Goal: Task Accomplishment & Management: Use online tool/utility

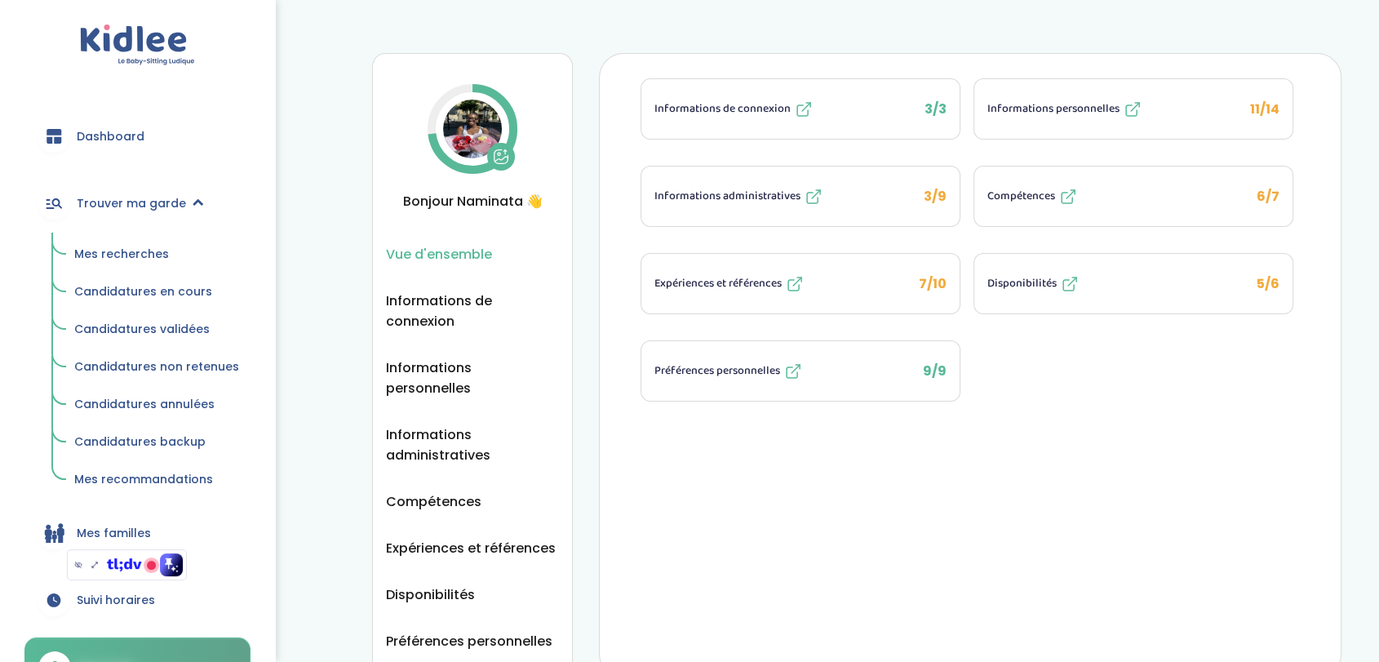
drag, startPoint x: 0, startPoint y: 0, endPoint x: 132, endPoint y: 257, distance: 289.0
click at [132, 257] on span "Mes recherches" at bounding box center [121, 254] width 95 height 16
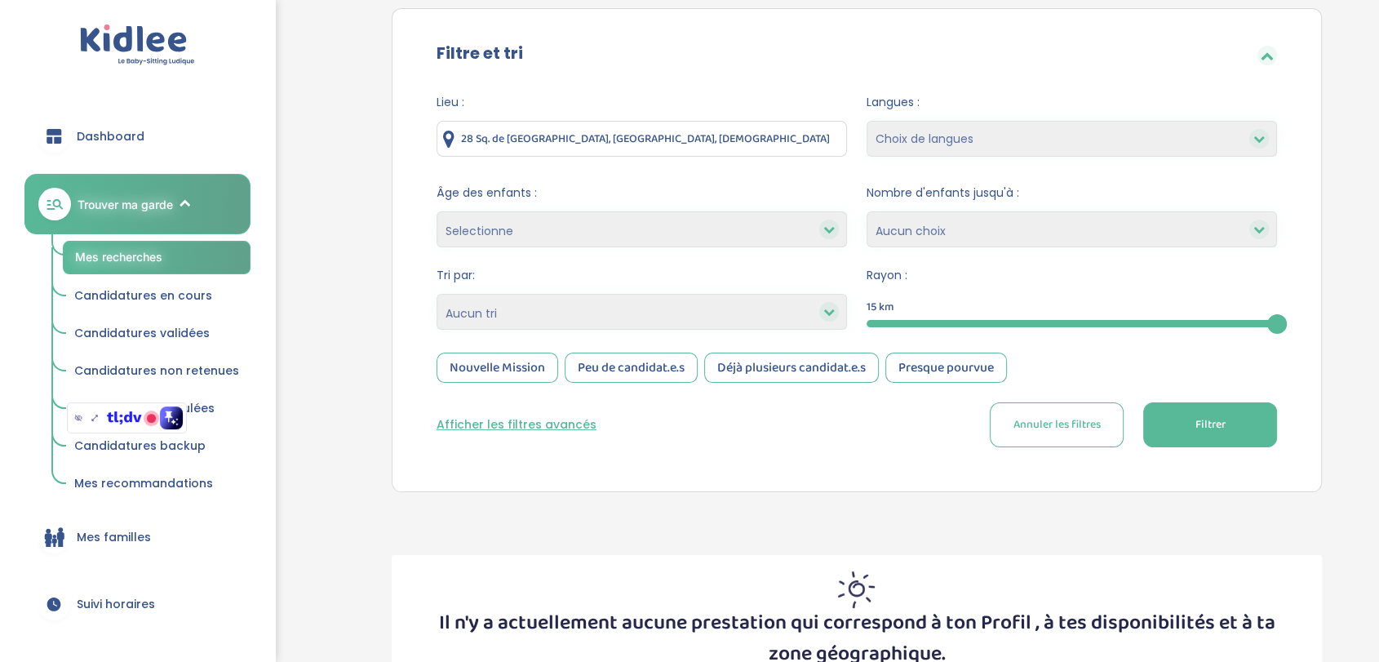
scroll to position [202, 0]
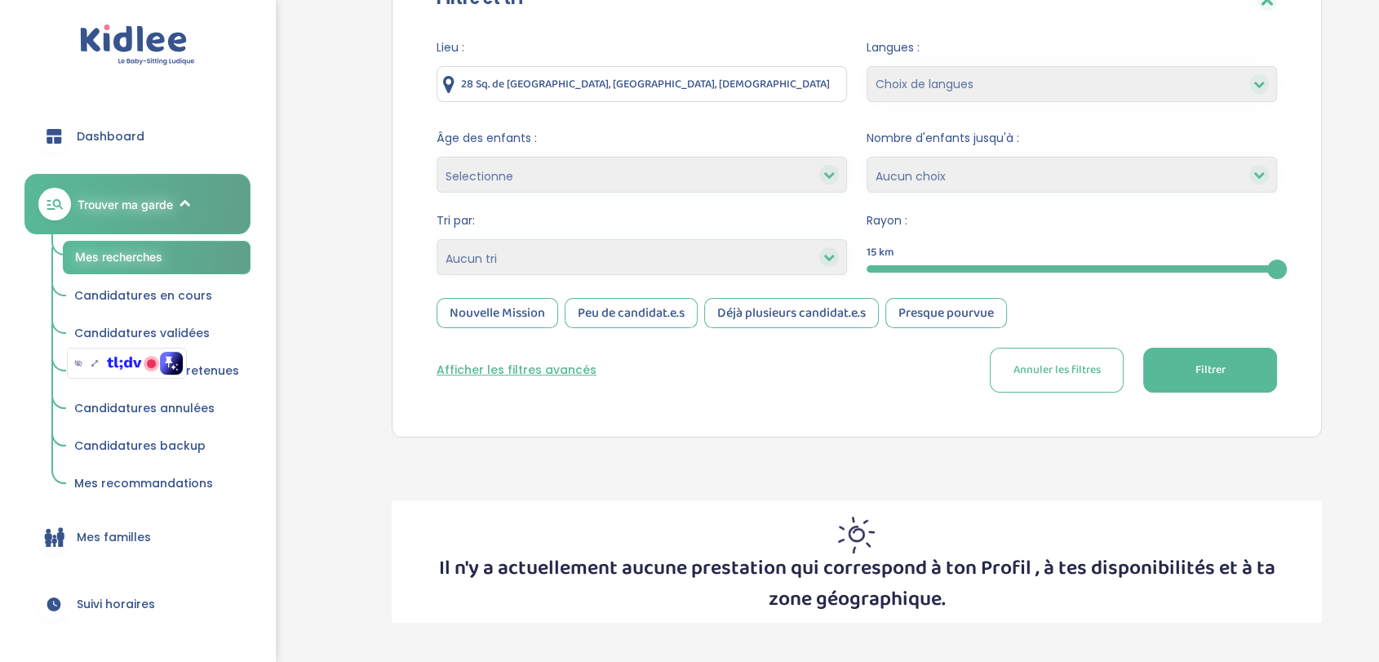
click at [467, 373] on button "Afficher les filtres avancés" at bounding box center [517, 369] width 160 height 17
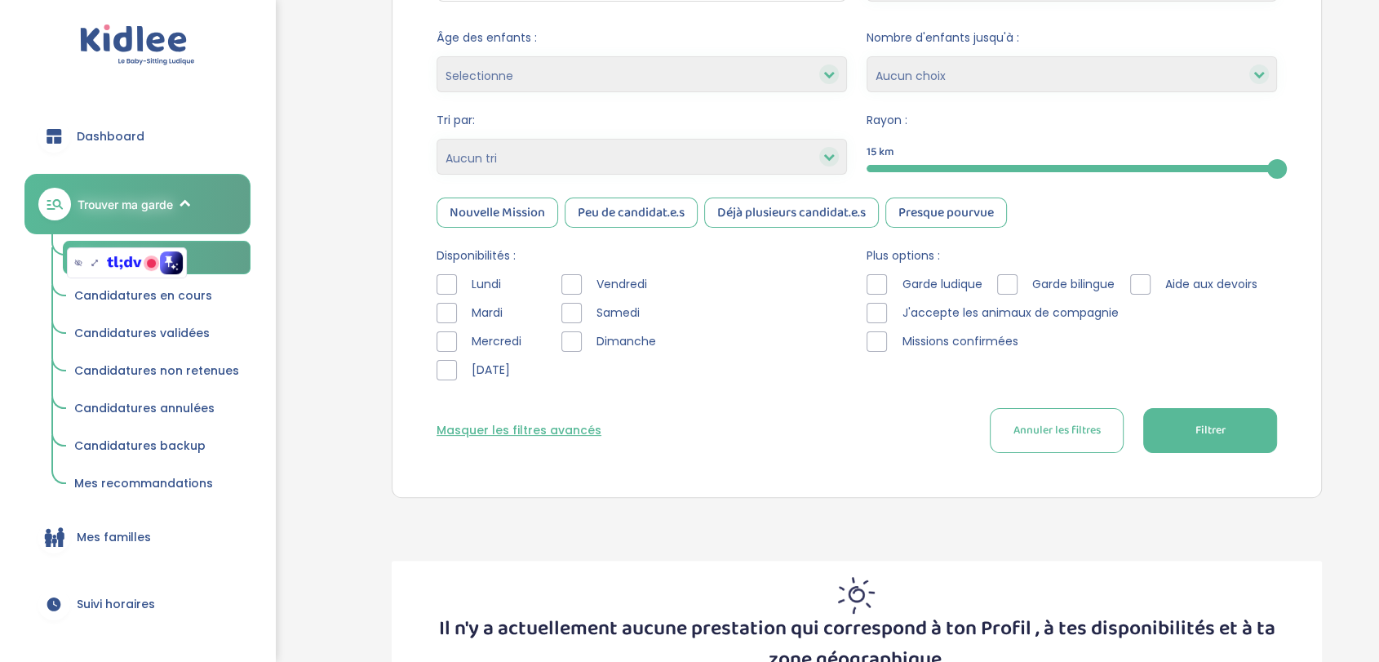
scroll to position [300, 0]
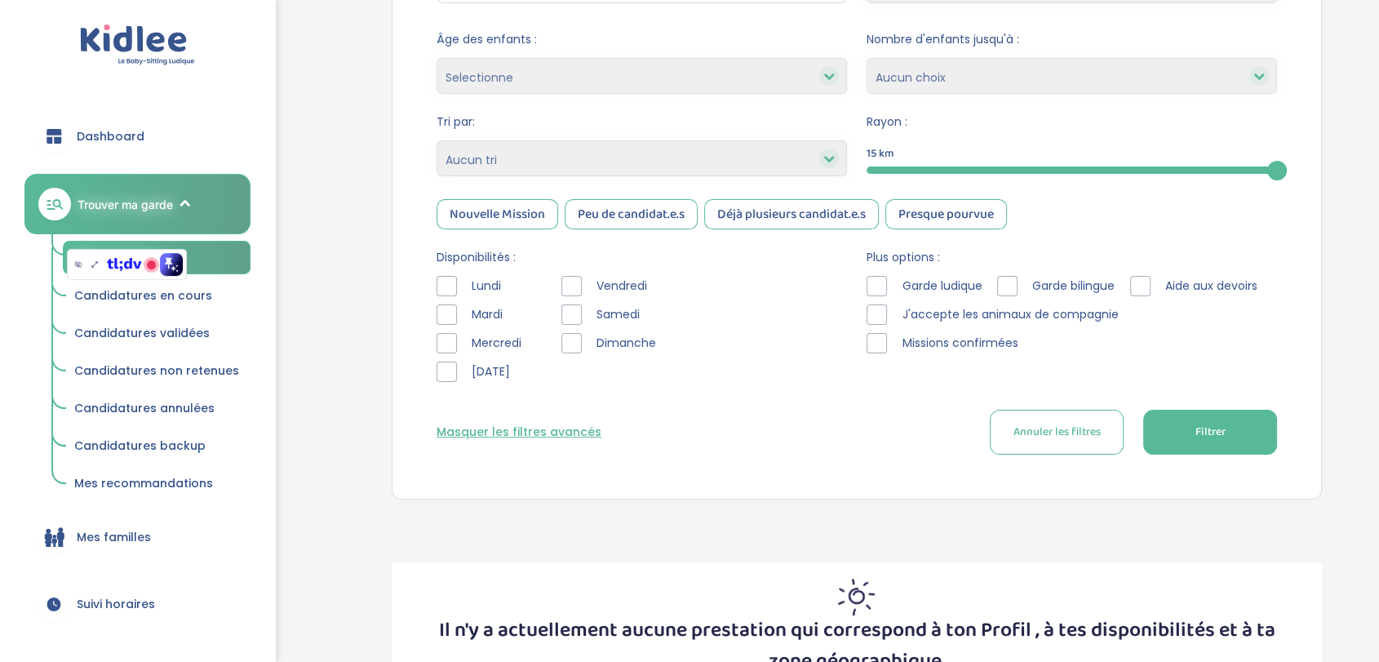
click at [1065, 445] on button "Annuler les filtres" at bounding box center [1057, 432] width 134 height 45
click at [1186, 432] on button "Filtrer" at bounding box center [1210, 432] width 134 height 45
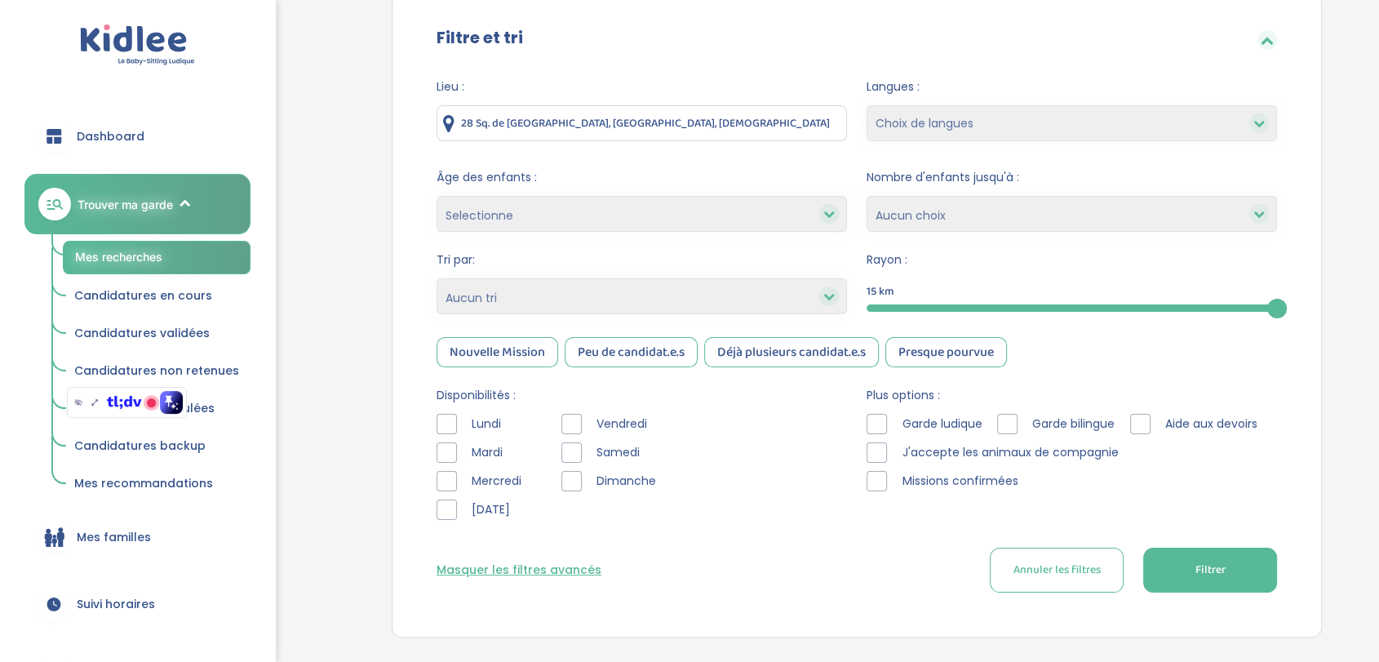
scroll to position [0, 0]
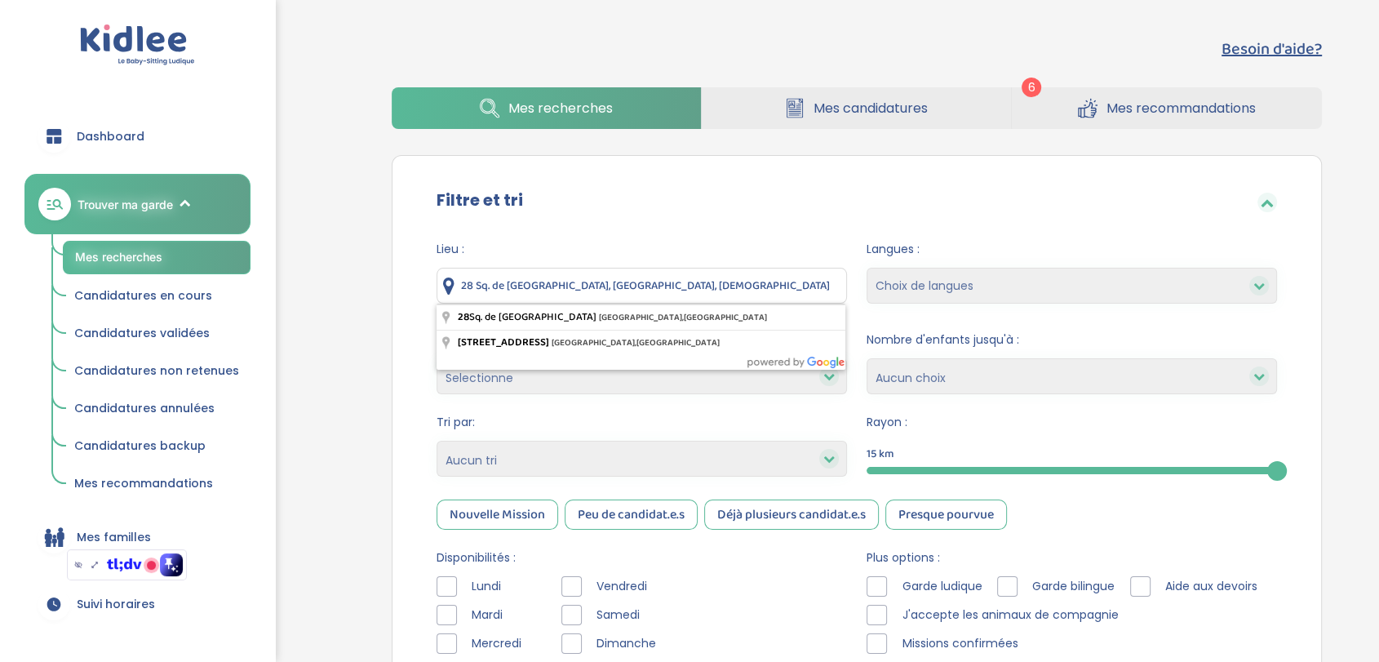
drag, startPoint x: 713, startPoint y: 283, endPoint x: 454, endPoint y: 279, distance: 259.5
click at [454, 279] on div "28 Sq. de [GEOGRAPHIC_DATA], [GEOGRAPHIC_DATA], [DEMOGRAPHIC_DATA]" at bounding box center [642, 286] width 410 height 36
click at [350, 261] on div "Besoin d'aide? 6 Mes recherches Mes candidatures Mes recommandations Besoin d'a…" at bounding box center [857, 510] width 1044 height 973
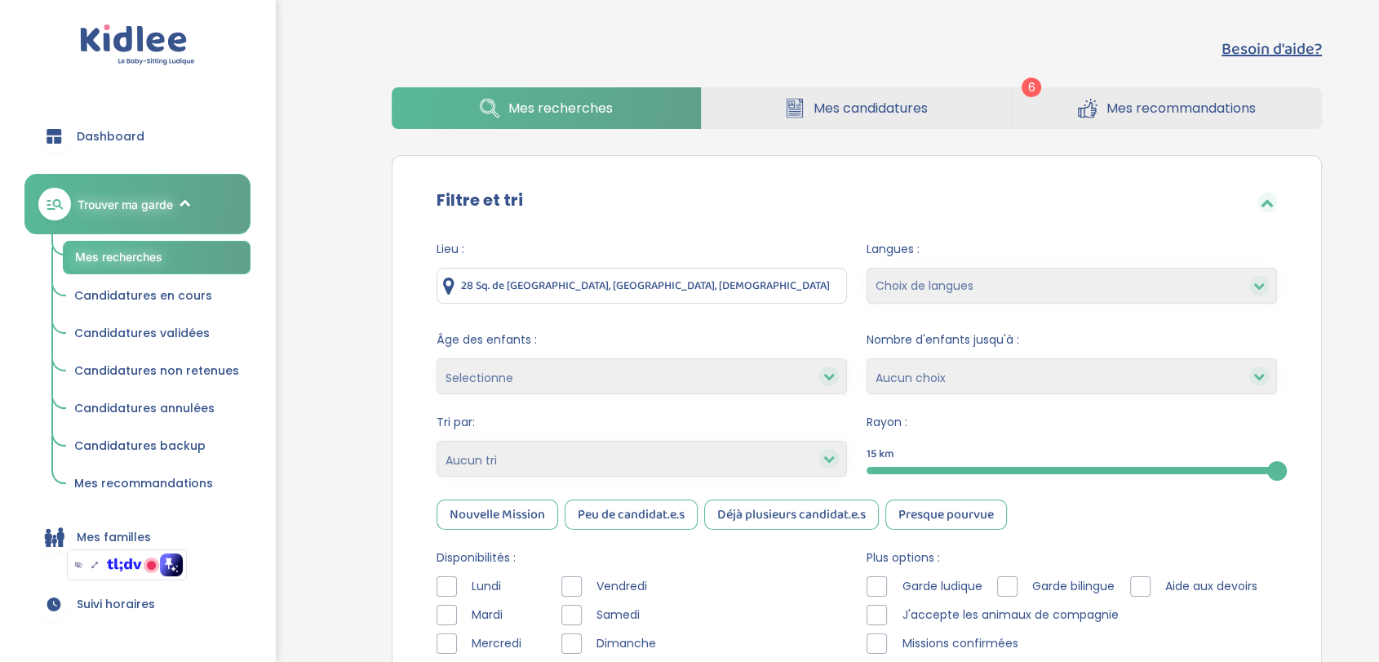
scroll to position [388, 0]
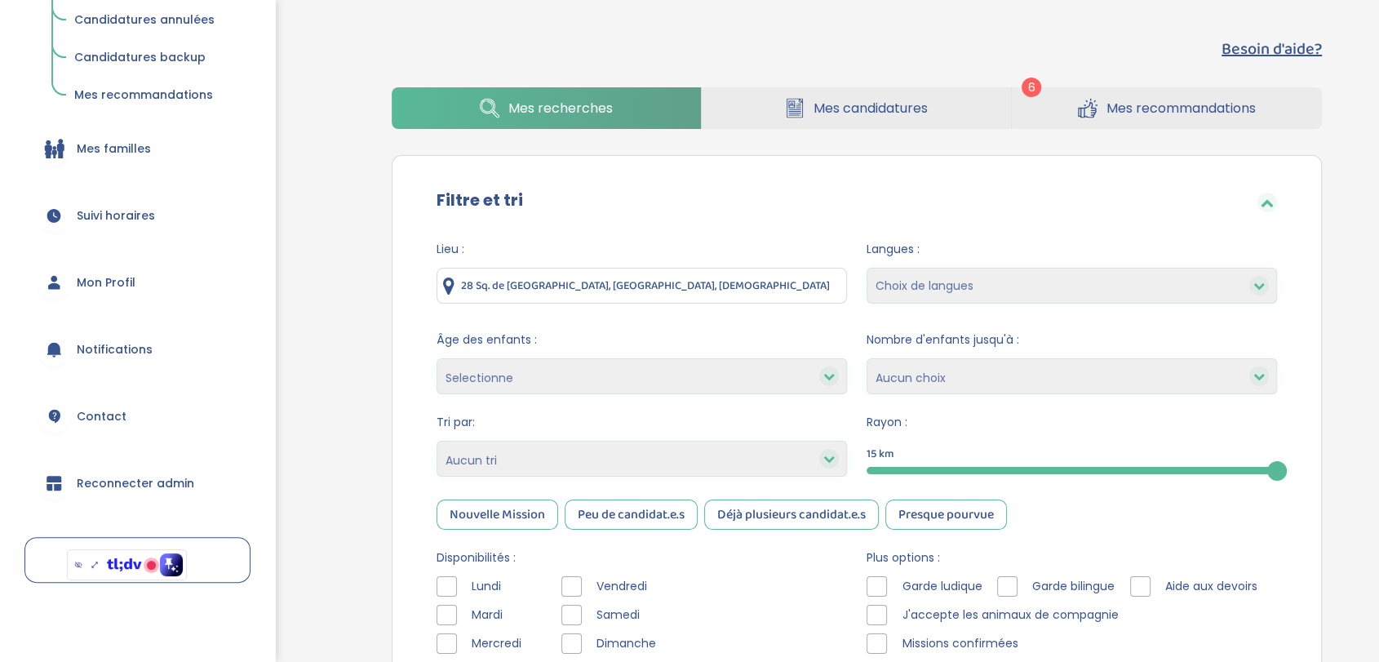
click at [126, 489] on span "Reconnecter admin" at bounding box center [135, 483] width 117 height 17
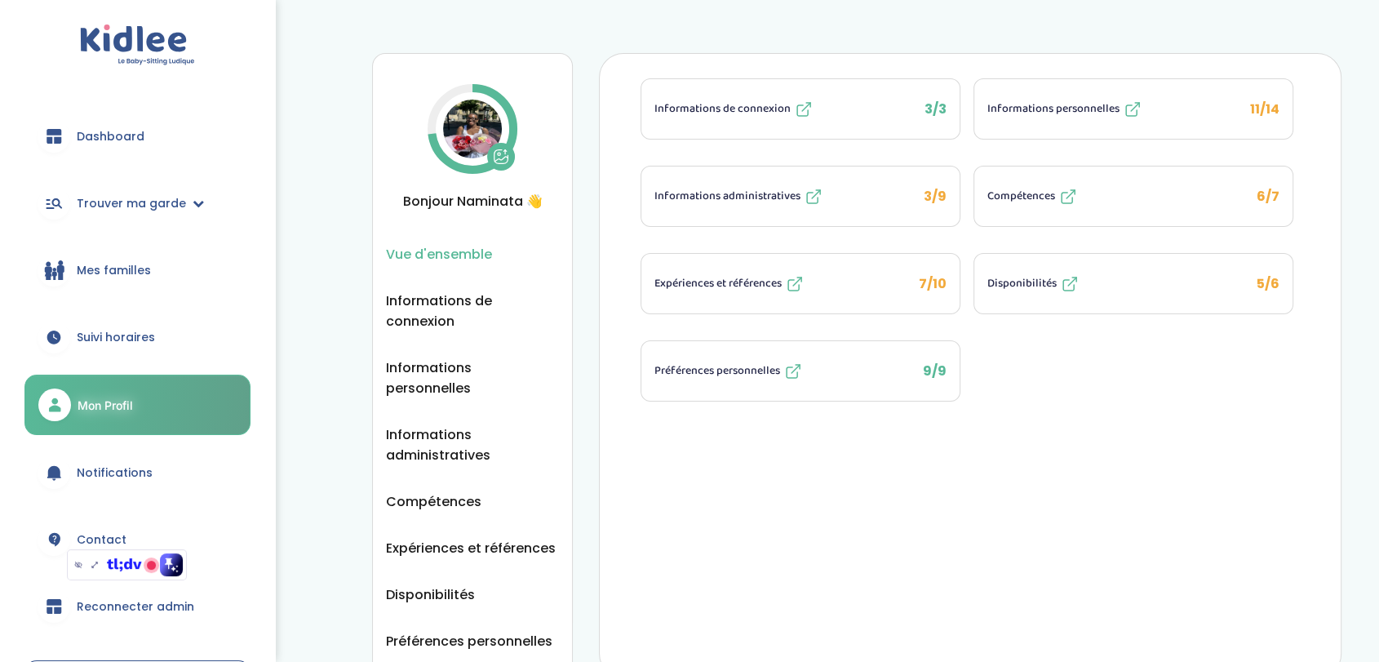
click at [108, 134] on span "Dashboard" at bounding box center [111, 136] width 68 height 17
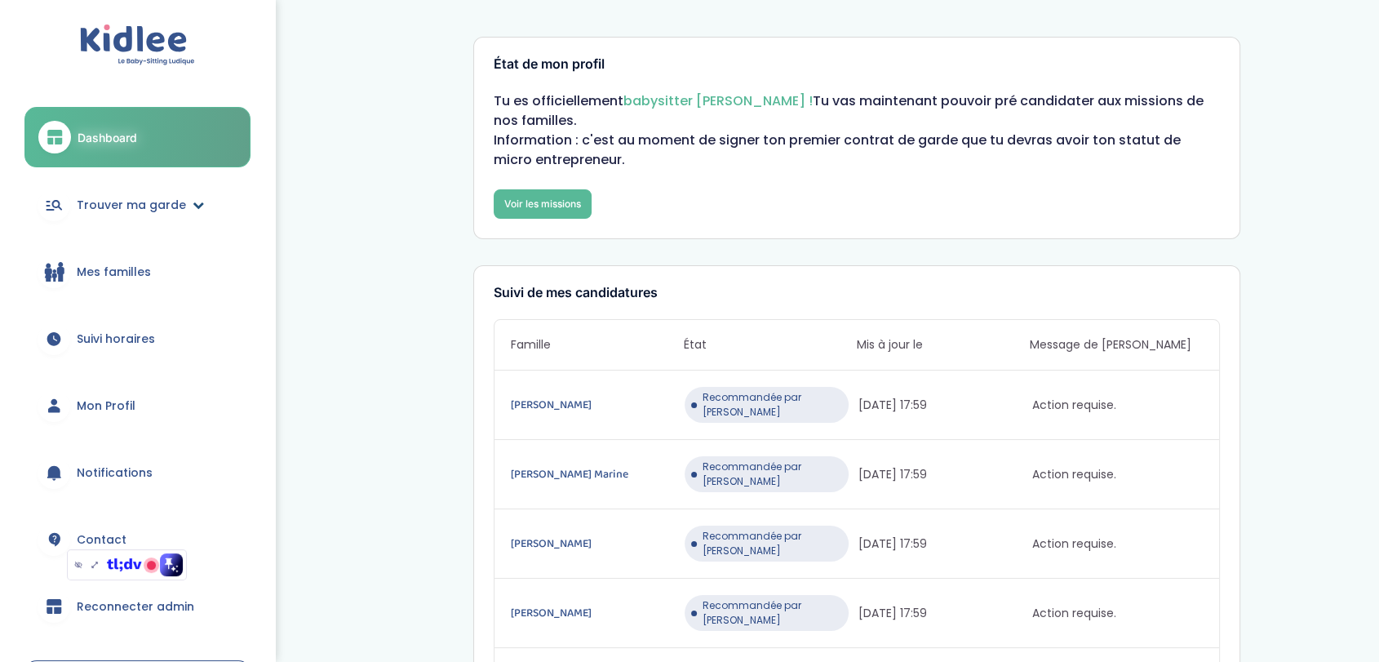
click at [120, 213] on link "Trouver ma garde" at bounding box center [137, 204] width 226 height 59
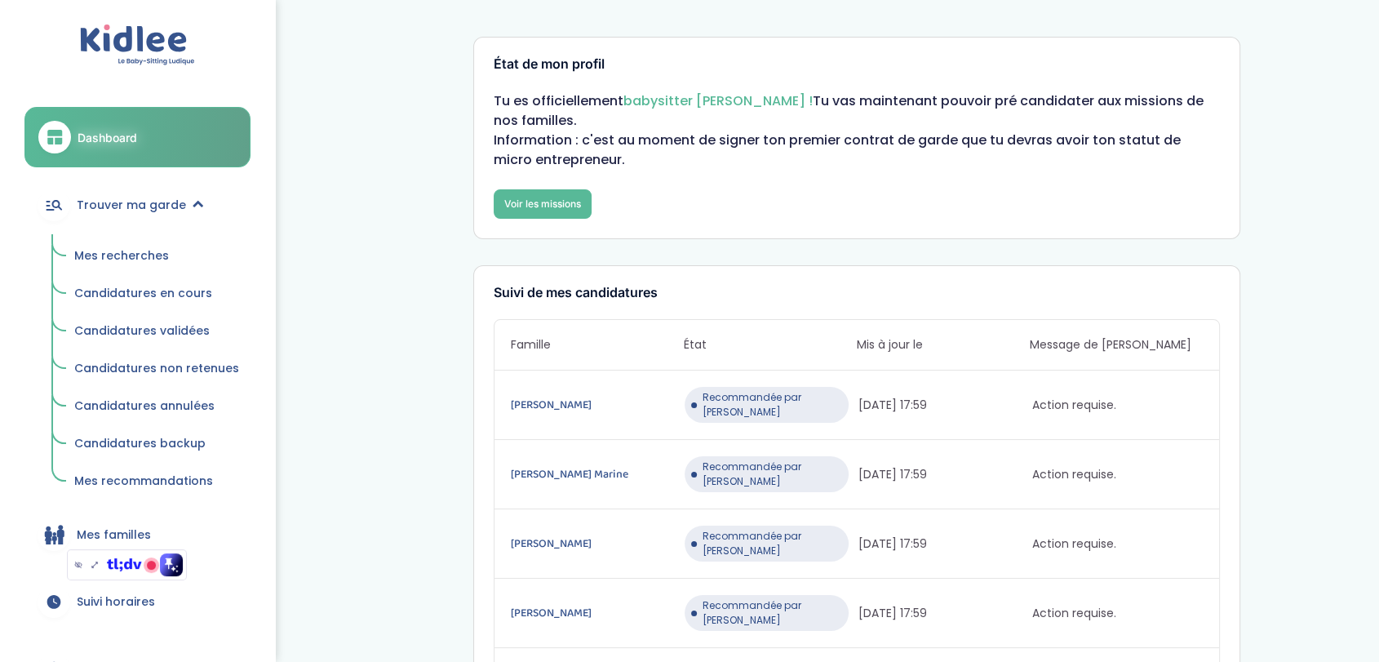
click at [124, 251] on span "Mes recherches" at bounding box center [121, 255] width 95 height 16
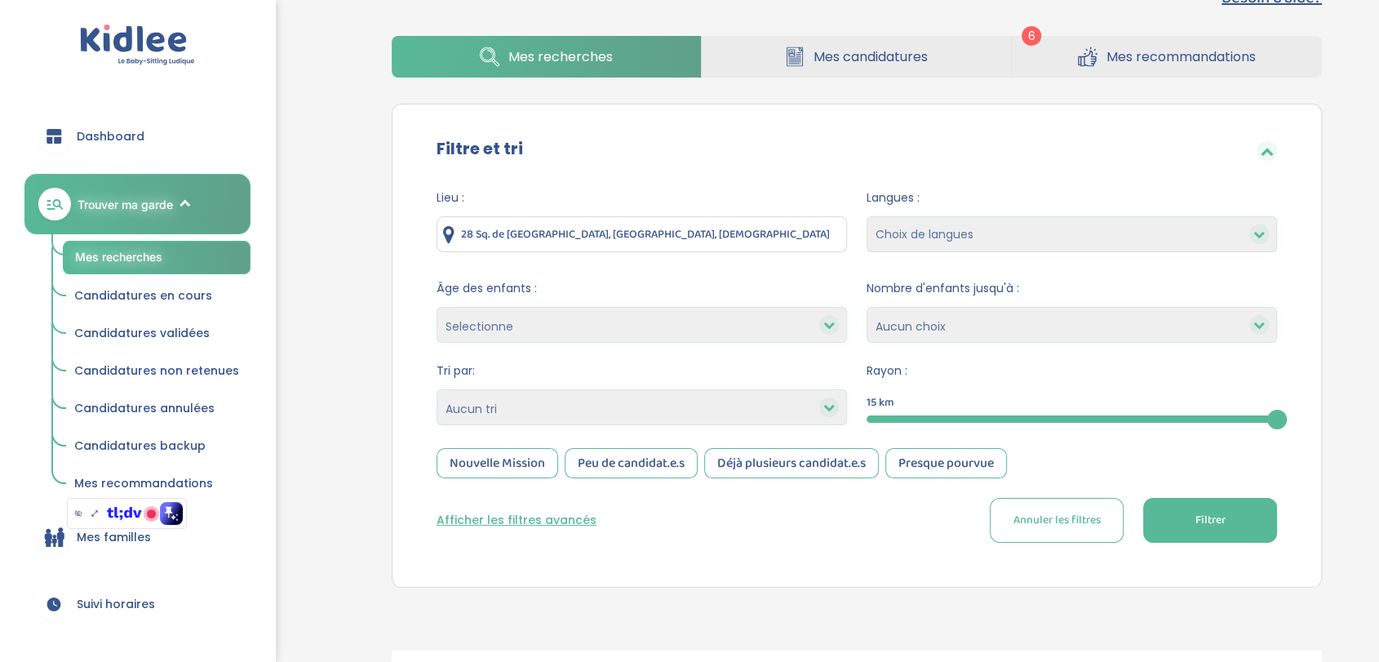
drag, startPoint x: 721, startPoint y: 232, endPoint x: 356, endPoint y: 228, distance: 365.5
click at [356, 228] on div "Besoin d'aide? 6 Mes recherches Mes candidatures Mes recommandations Besoin d'a…" at bounding box center [857, 379] width 1044 height 812
click at [1210, 517] on span "Filtrer" at bounding box center [1209, 520] width 30 height 17
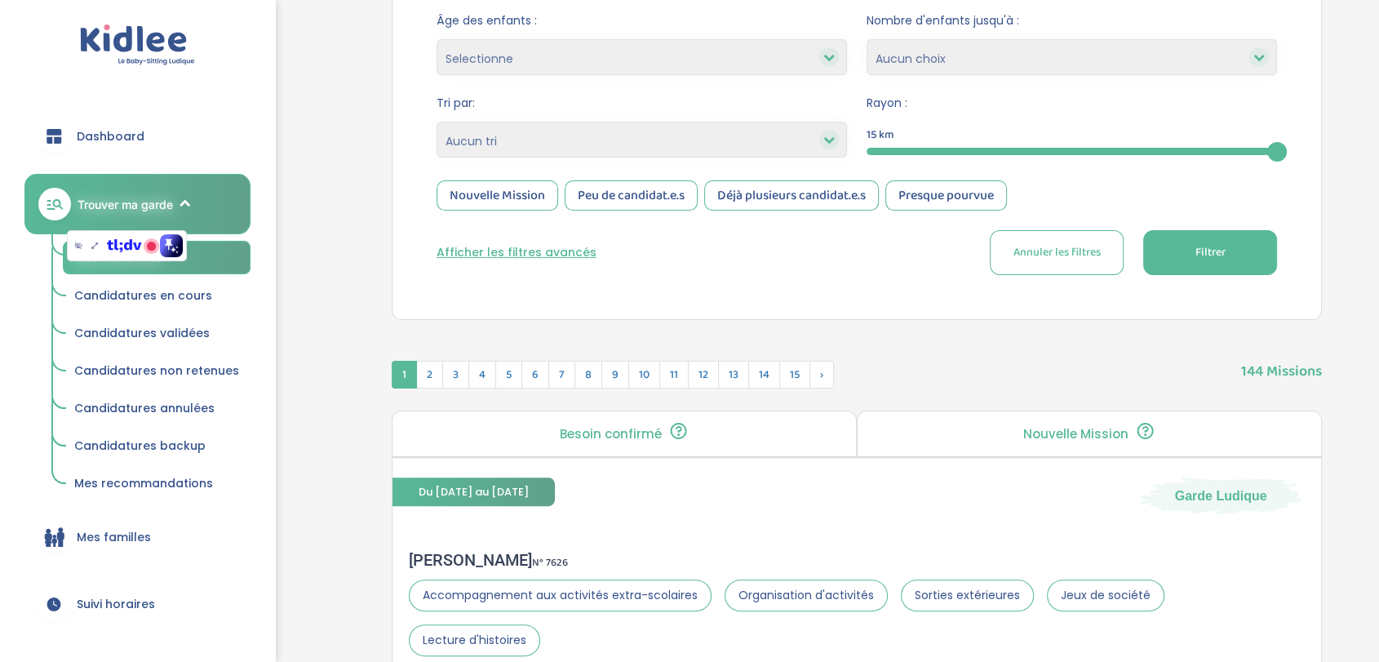
scroll to position [315, 0]
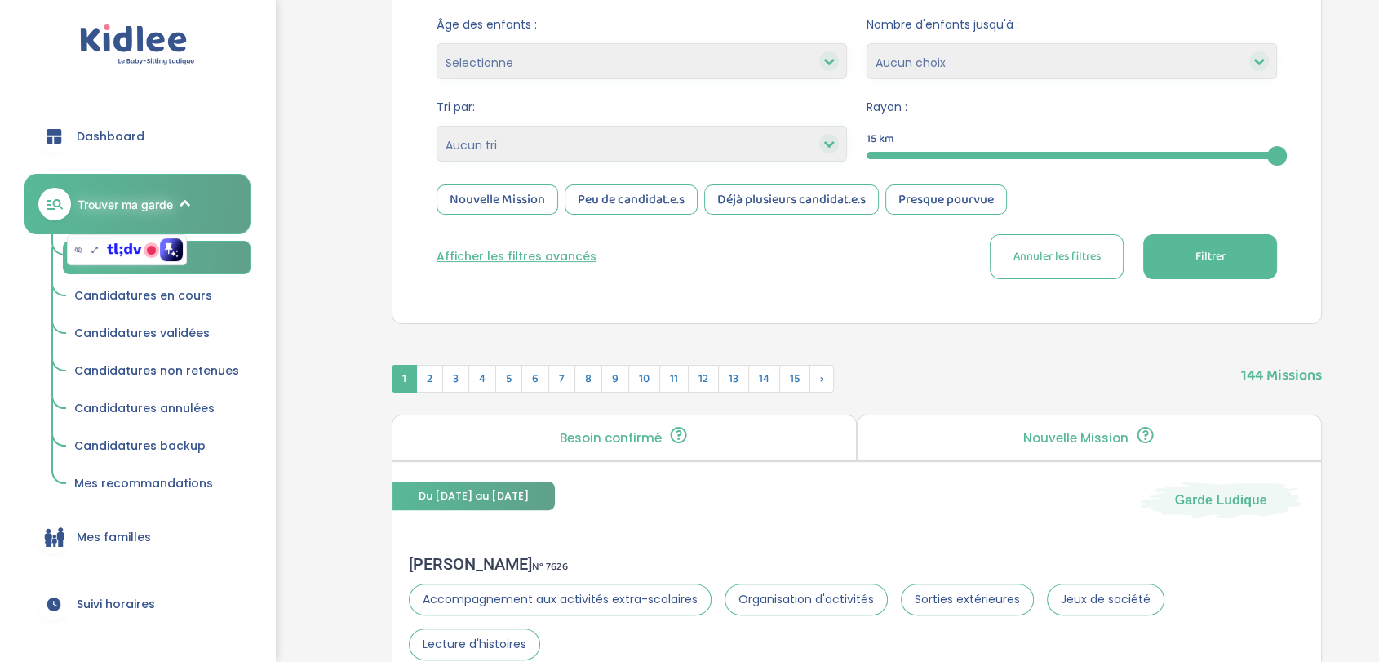
click at [521, 256] on button "Afficher les filtres avancés" at bounding box center [517, 256] width 160 height 17
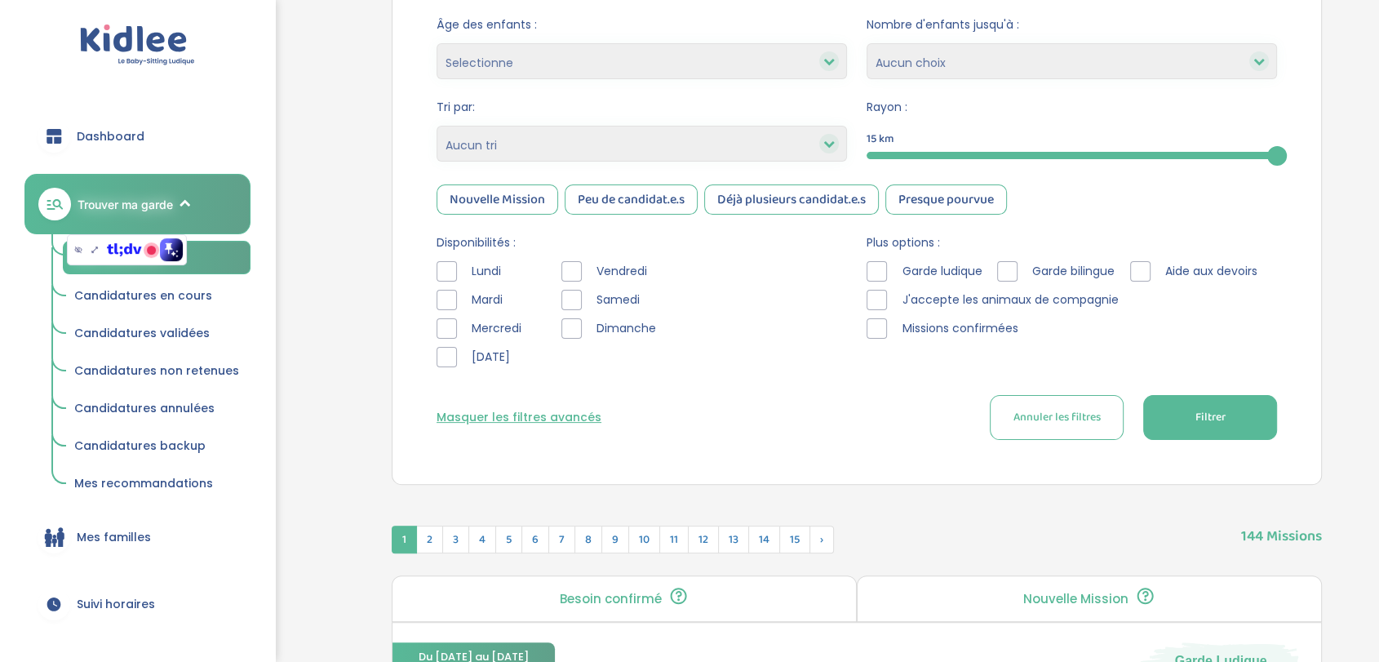
click at [449, 328] on div at bounding box center [447, 328] width 20 height 20
click at [1208, 413] on span "Filtrer" at bounding box center [1209, 417] width 30 height 17
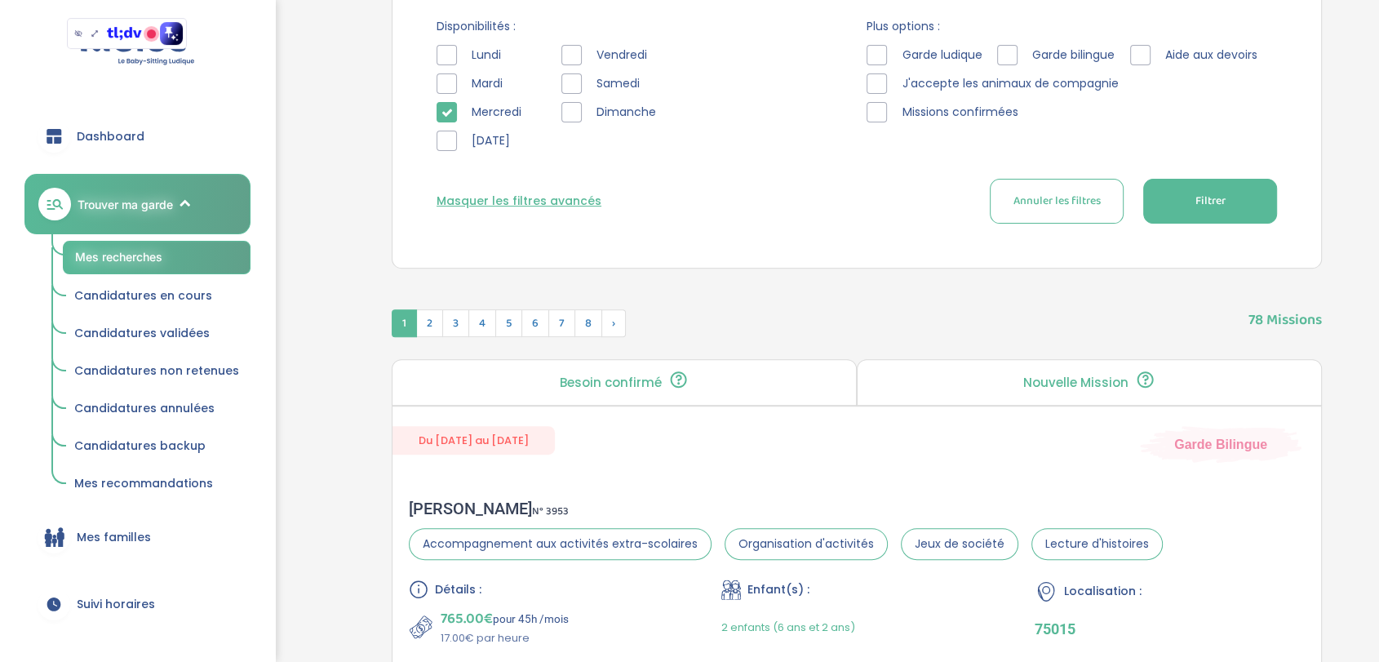
scroll to position [525, 0]
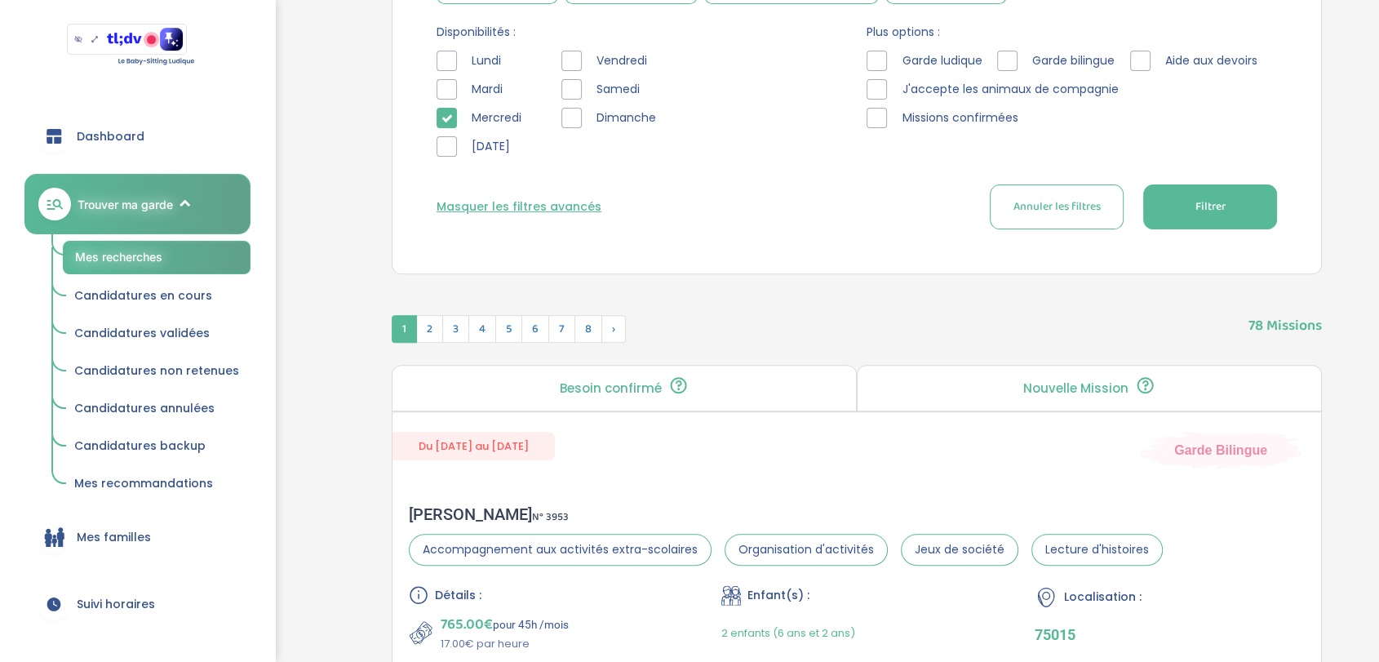
click at [444, 114] on icon at bounding box center [446, 118] width 11 height 11
click at [1188, 212] on button "Filtrer" at bounding box center [1210, 206] width 134 height 45
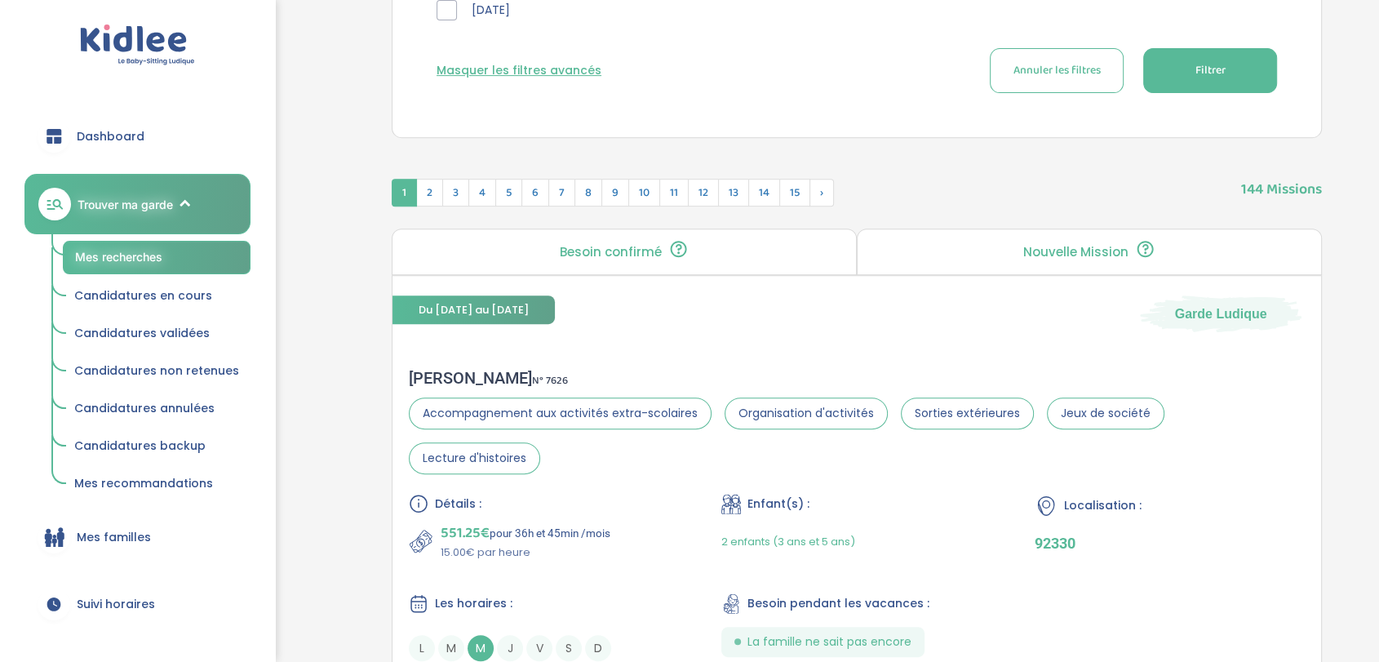
scroll to position [531, 0]
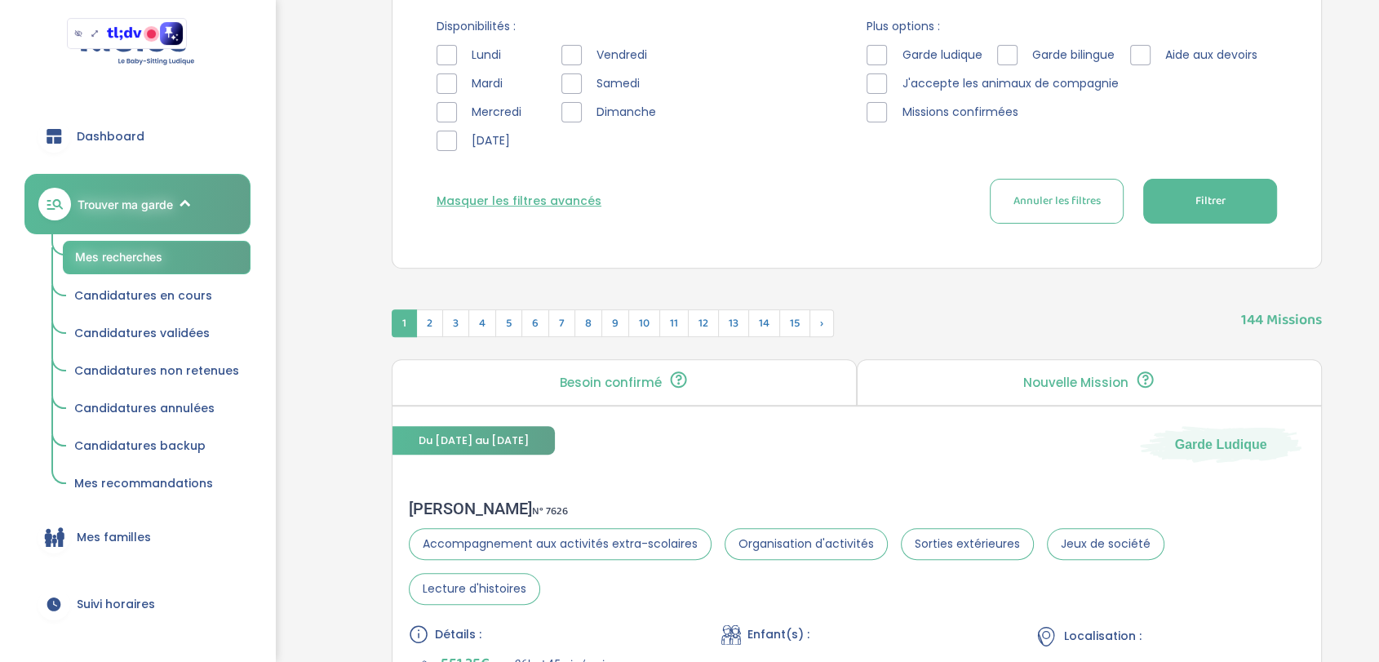
click at [445, 112] on div at bounding box center [447, 112] width 20 height 20
click at [1196, 201] on span "Filtrer" at bounding box center [1209, 201] width 30 height 17
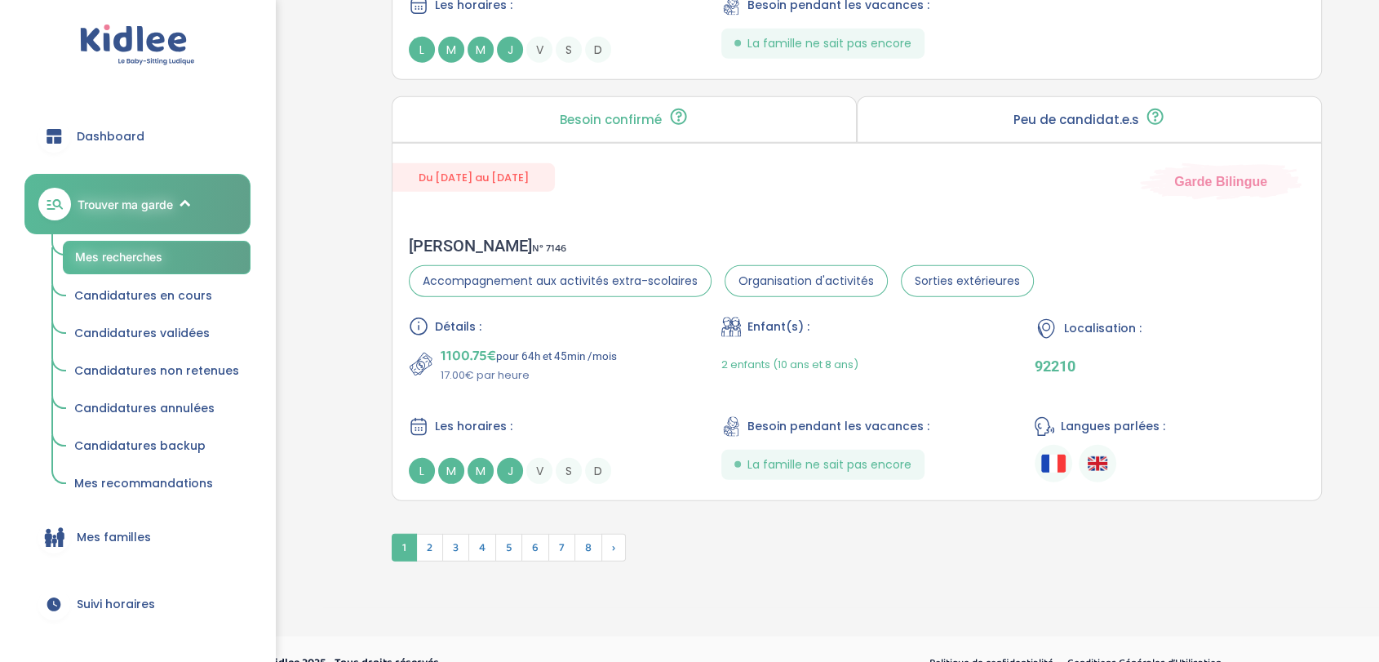
scroll to position [4602, 0]
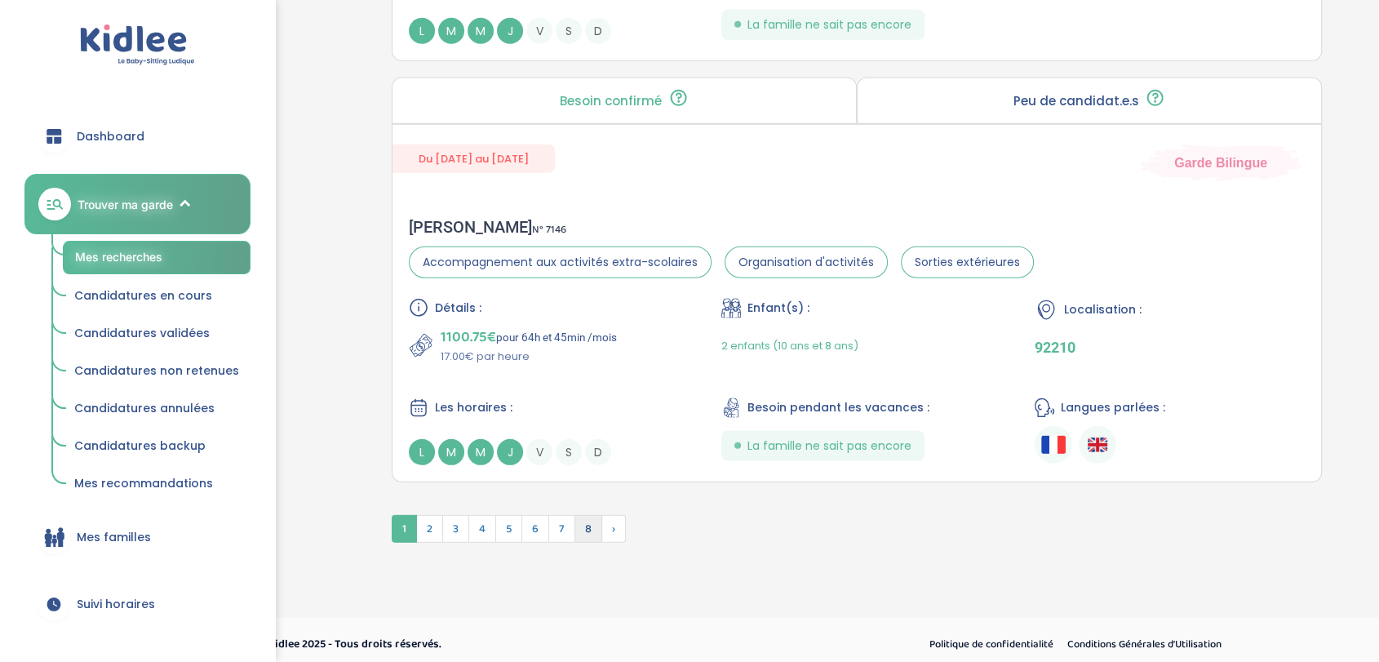
click at [591, 525] on span "8" at bounding box center [588, 529] width 28 height 28
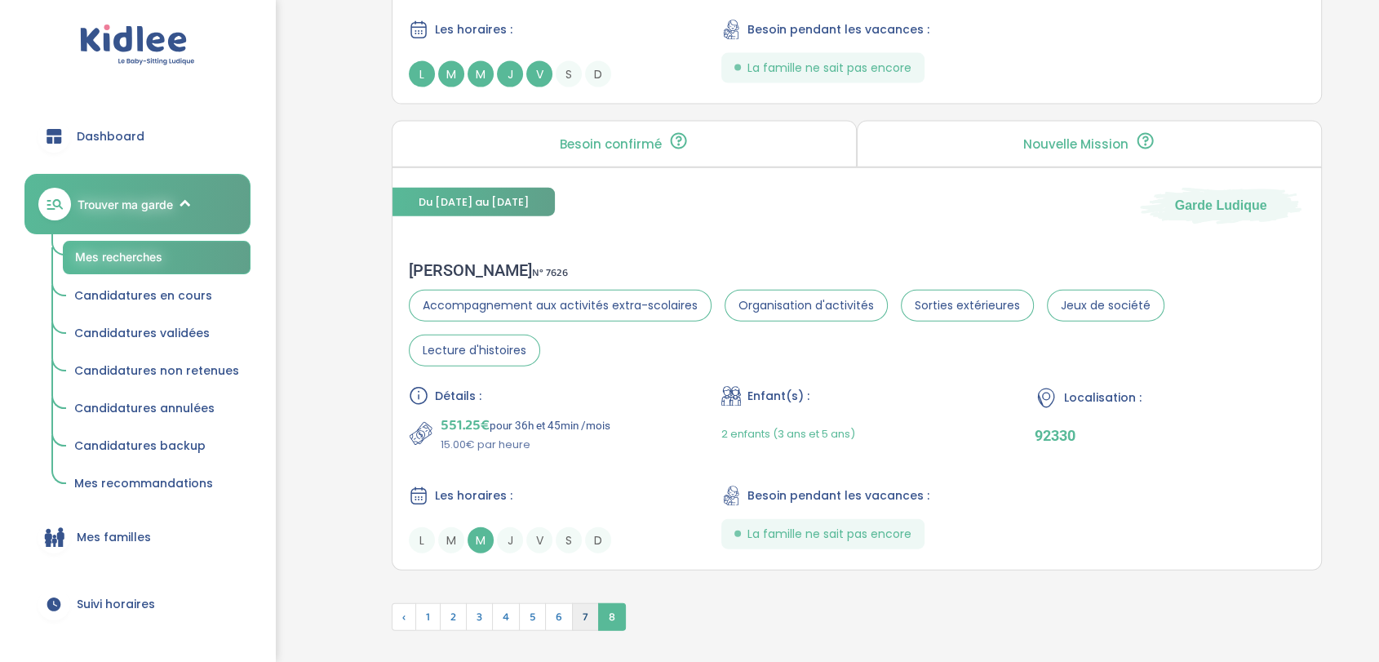
click at [583, 603] on span "7" at bounding box center [585, 617] width 27 height 28
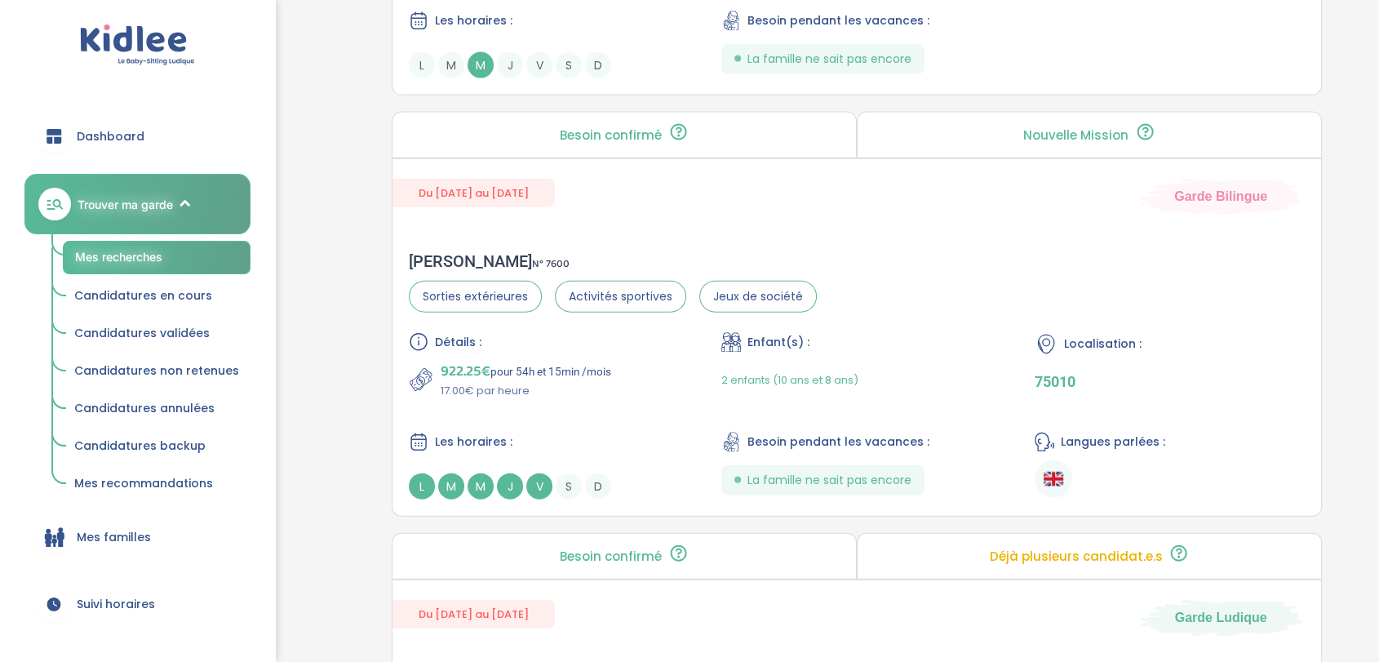
scroll to position [4602, 0]
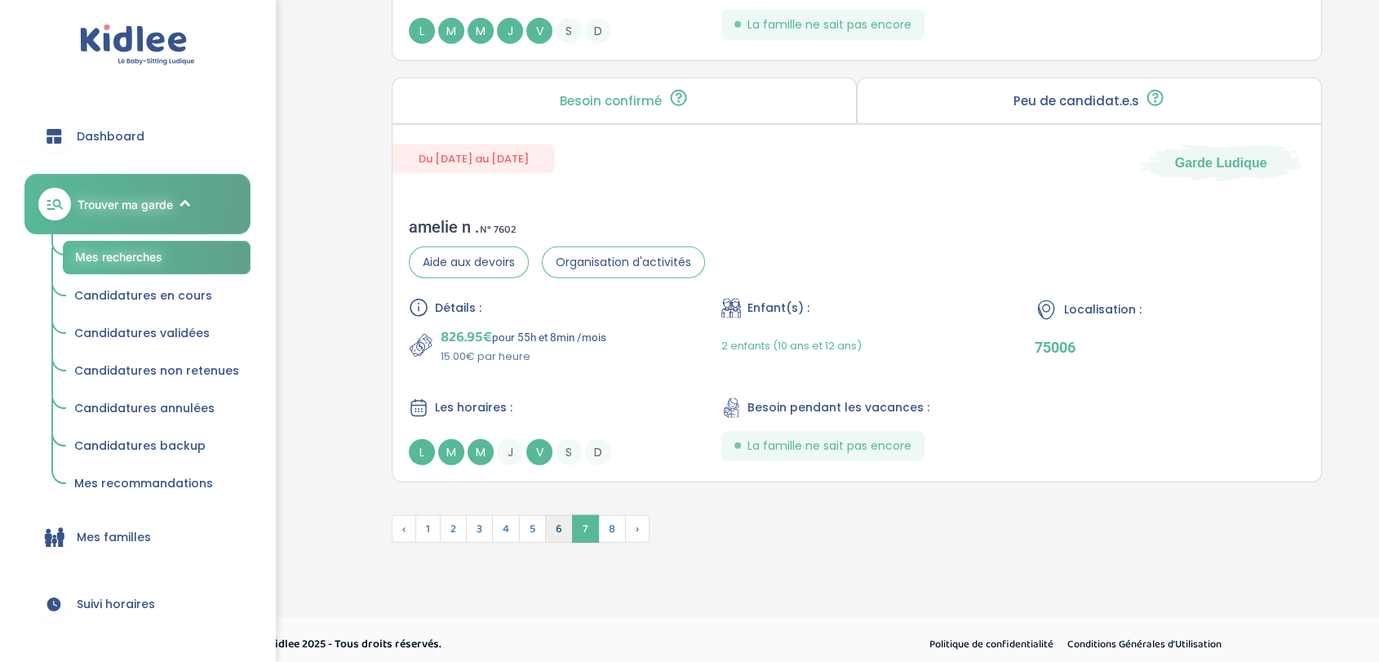
click at [548, 526] on span "6" at bounding box center [559, 529] width 28 height 28
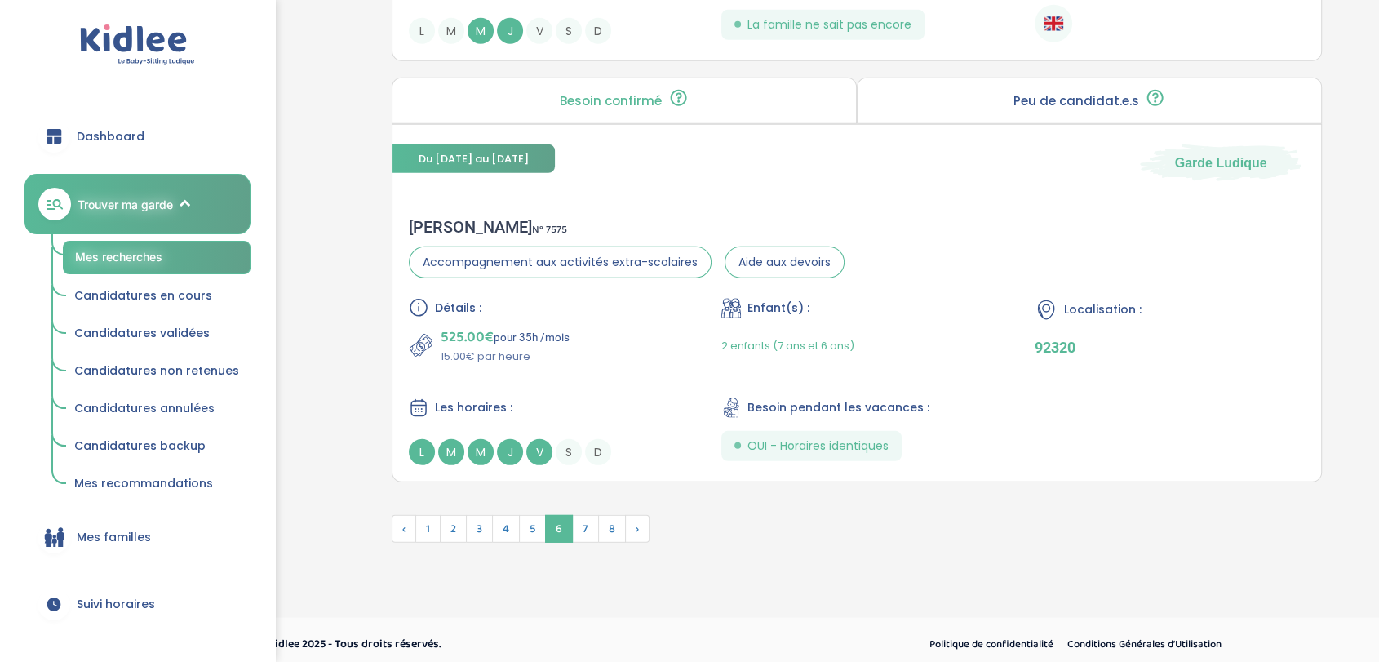
scroll to position [388, 0]
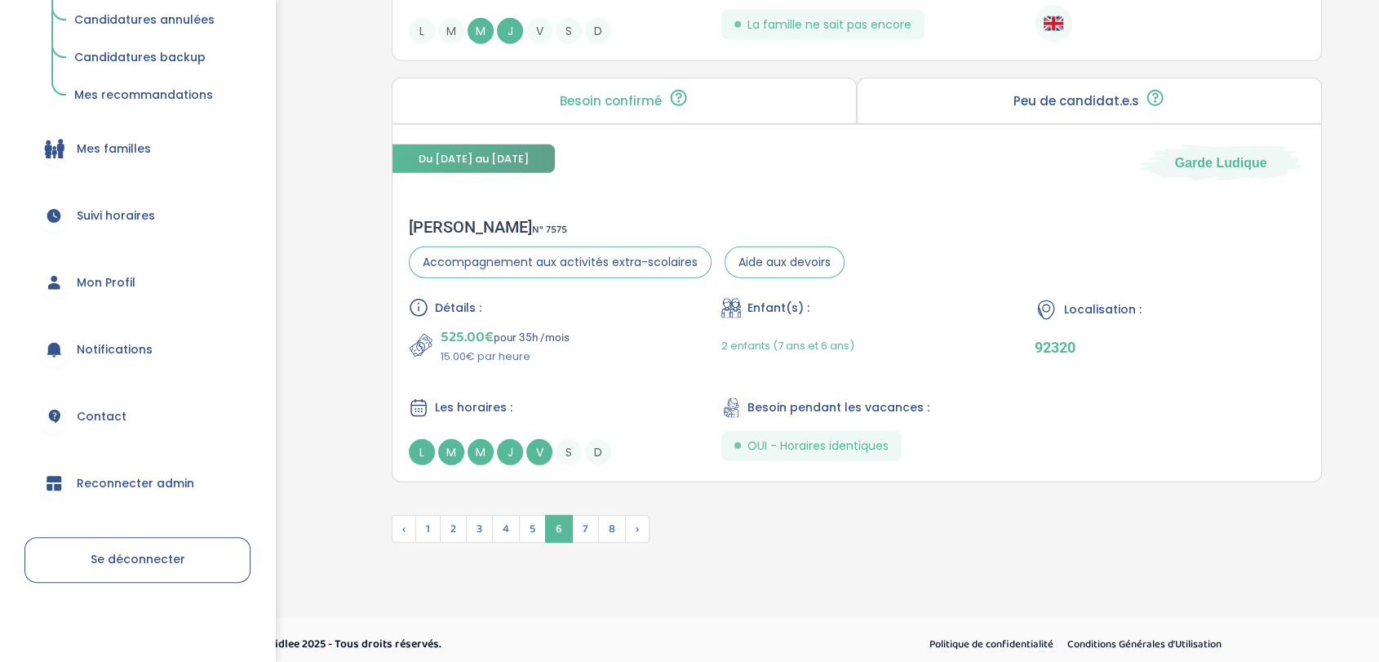
click at [137, 475] on span "Reconnecter admin" at bounding box center [135, 483] width 117 height 17
